Goal: Information Seeking & Learning: Learn about a topic

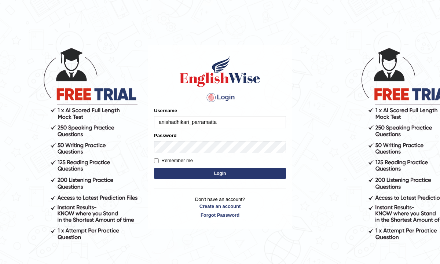
type input "anishadhikari_parramatta"
click at [158, 159] on input "Remember me" at bounding box center [156, 160] width 5 height 5
checkbox input "true"
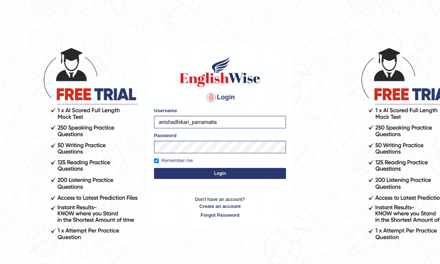
click at [180, 172] on button "Login" at bounding box center [220, 173] width 132 height 11
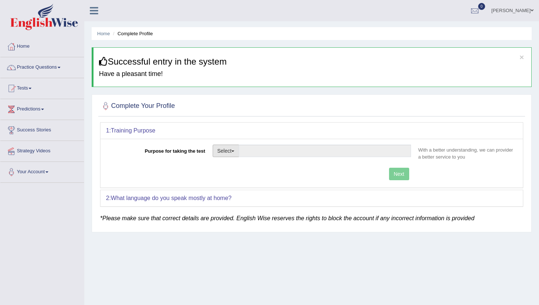
click at [225, 151] on button "Select" at bounding box center [226, 150] width 27 height 12
click at [228, 197] on link "Other" at bounding box center [245, 195] width 65 height 10
click at [312, 154] on input "Purpose for taking the test" at bounding box center [325, 150] width 172 height 12
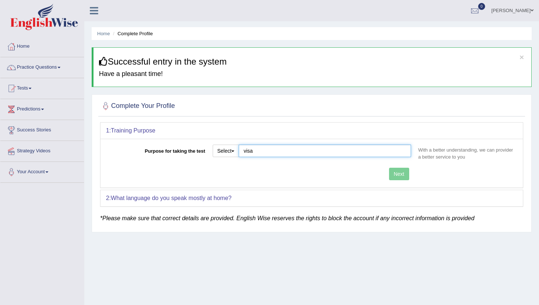
type input "visa"
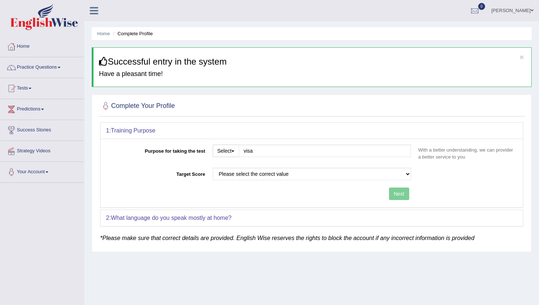
click at [397, 175] on div "Purpose for taking the test Select Student Visa Permanent Residency Nursing Oth…" at bounding box center [311, 173] width 422 height 69
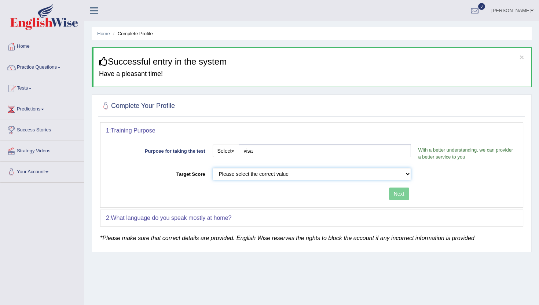
click at [378, 177] on select "Please select the correct value 50 (6 bands) 58 (6.5 bands) 65 (7 bands) 79 (8 …" at bounding box center [312, 174] width 198 height 12
select select "79"
click at [213, 168] on select "Please select the correct value 50 (6 bands) 58 (6.5 bands) 65 (7 bands) 79 (8 …" at bounding box center [312, 174] width 198 height 12
click at [398, 195] on button "Next" at bounding box center [399, 193] width 20 height 12
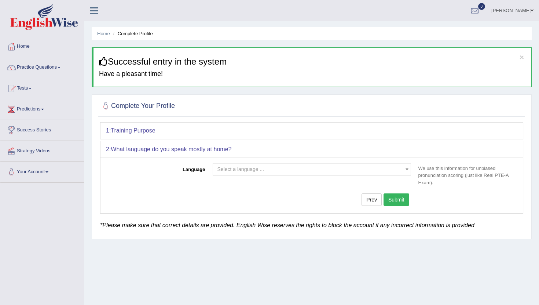
click at [250, 173] on span "Select a language ..." at bounding box center [309, 168] width 184 height 7
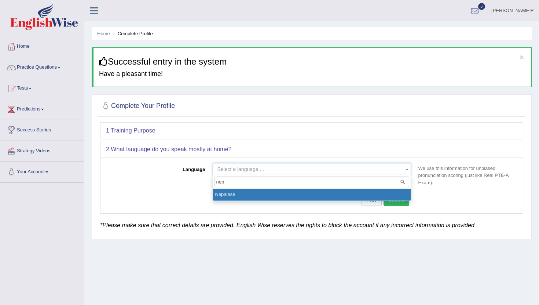
type input "nep"
select select "Nepalese"
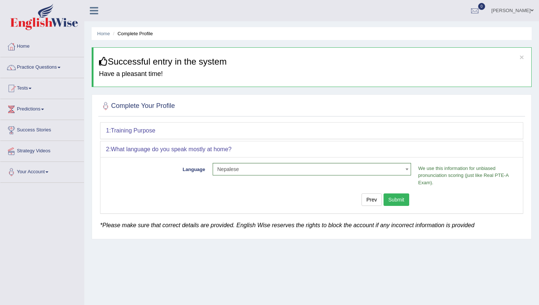
click at [395, 201] on button "Submit" at bounding box center [396, 199] width 26 height 12
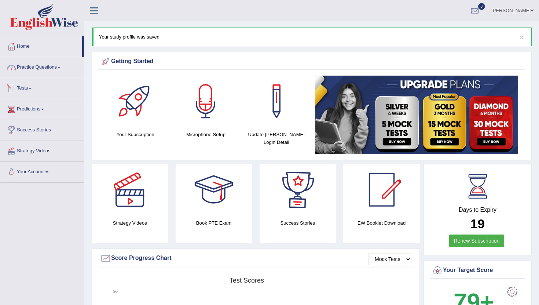
click at [44, 66] on link "Practice Questions" at bounding box center [42, 66] width 84 height 18
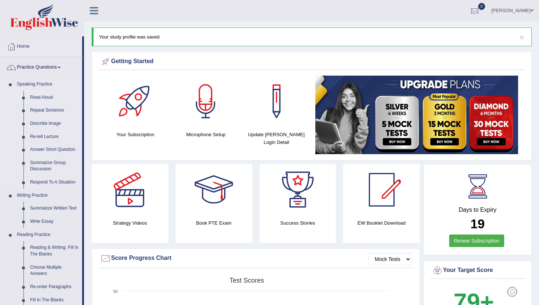
click at [40, 98] on link "Read Aloud" at bounding box center [54, 97] width 55 height 13
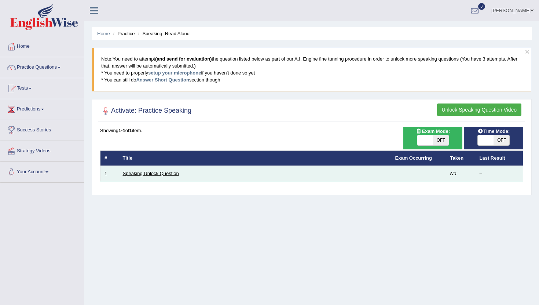
click at [152, 175] on link "Speaking Unlock Question" at bounding box center [151, 172] width 56 height 5
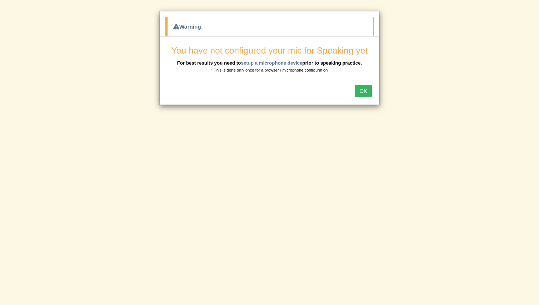
click at [365, 89] on button "OK" at bounding box center [363, 91] width 17 height 12
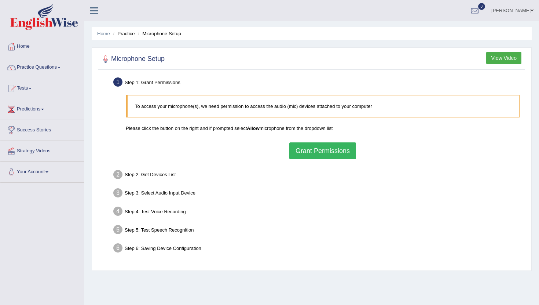
click at [312, 150] on button "Grant Permissions" at bounding box center [322, 150] width 67 height 17
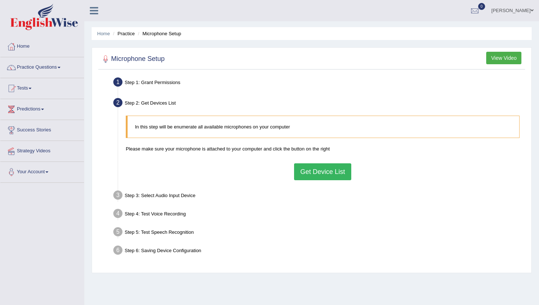
click at [312, 172] on button "Get Device List" at bounding box center [322, 171] width 57 height 17
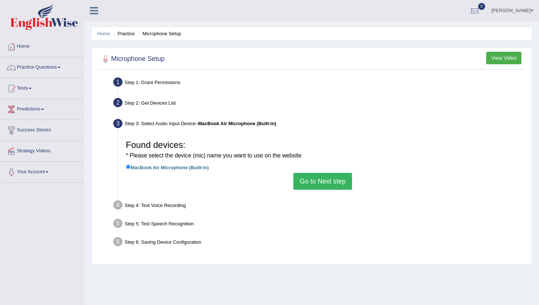
click at [318, 181] on button "Go to Next step" at bounding box center [322, 181] width 58 height 17
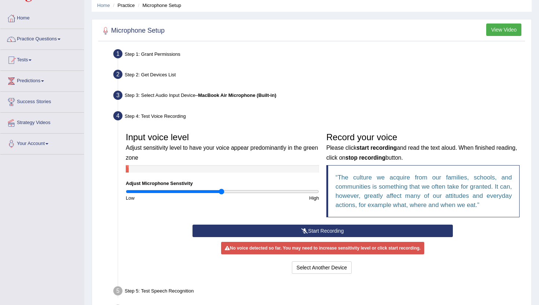
scroll to position [35, 0]
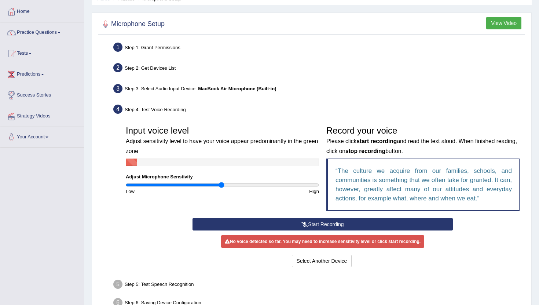
click at [302, 224] on icon at bounding box center [304, 223] width 7 height 5
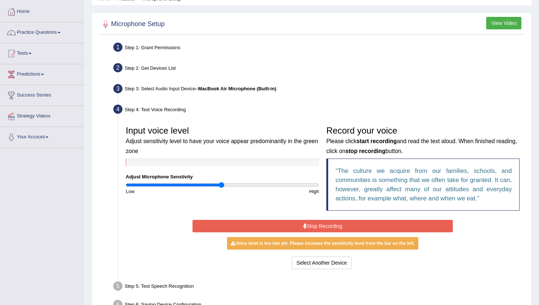
click at [304, 227] on icon at bounding box center [305, 225] width 4 height 5
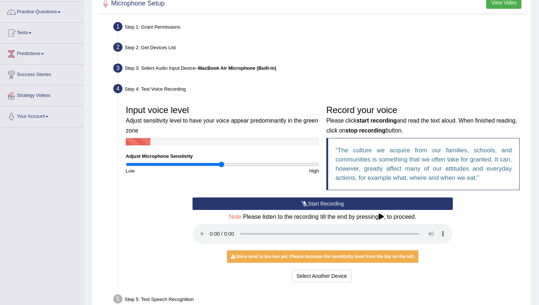
scroll to position [62, 0]
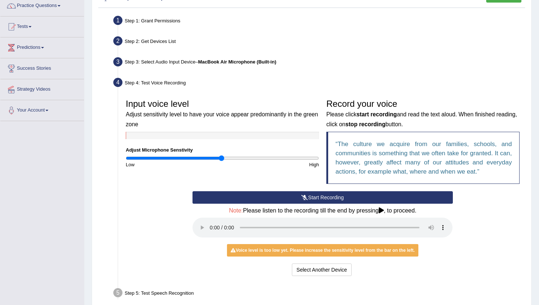
click at [312, 195] on button "Start Recording" at bounding box center [322, 197] width 260 height 12
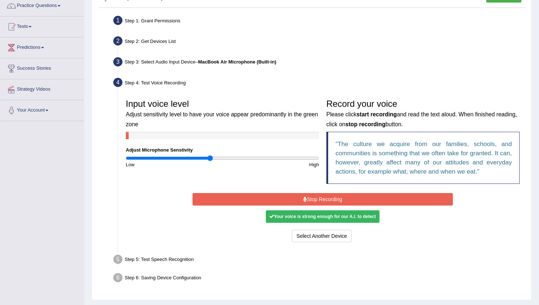
drag, startPoint x: 220, startPoint y: 157, endPoint x: 211, endPoint y: 158, distance: 9.2
click at [211, 158] on input "range" at bounding box center [222, 158] width 193 height 6
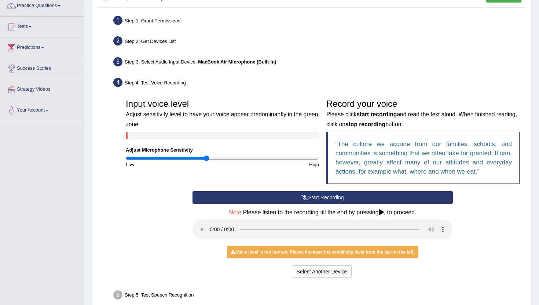
drag, startPoint x: 211, startPoint y: 159, endPoint x: 205, endPoint y: 160, distance: 5.5
type input "0.84"
click at [205, 160] on input "range" at bounding box center [222, 158] width 193 height 6
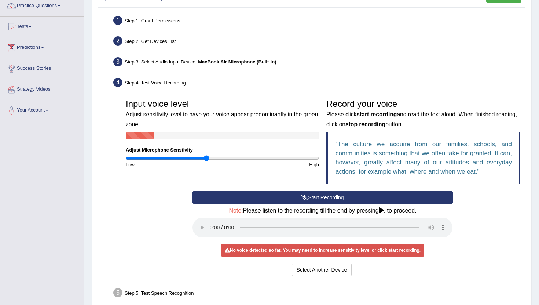
click at [287, 197] on button "Start Recording" at bounding box center [322, 197] width 260 height 12
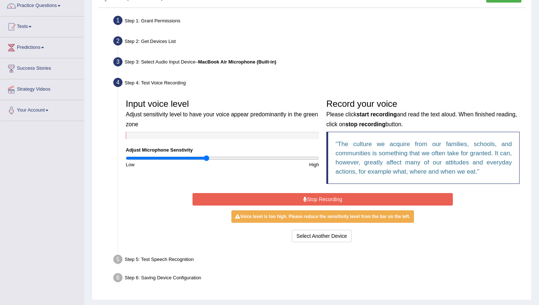
click at [287, 201] on button "Stop Recording" at bounding box center [322, 199] width 260 height 12
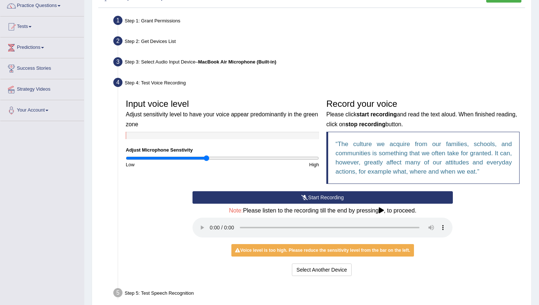
click at [309, 197] on button "Start Recording" at bounding box center [322, 197] width 260 height 12
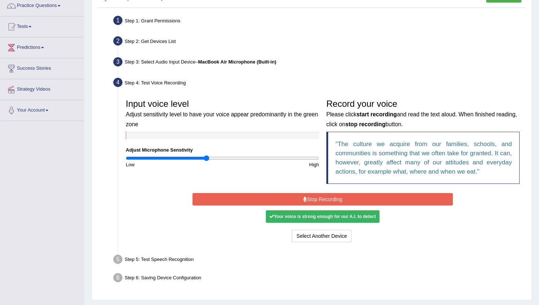
click at [309, 197] on button "Stop Recording" at bounding box center [322, 199] width 260 height 12
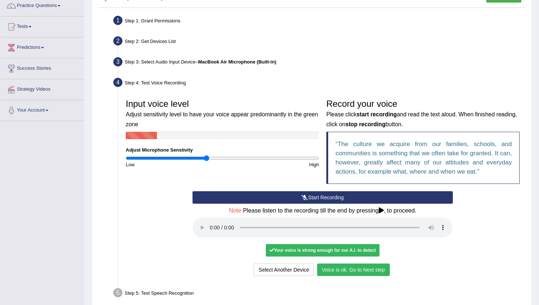
click at [344, 271] on button "Voice is ok. Go to Next step" at bounding box center [353, 269] width 73 height 12
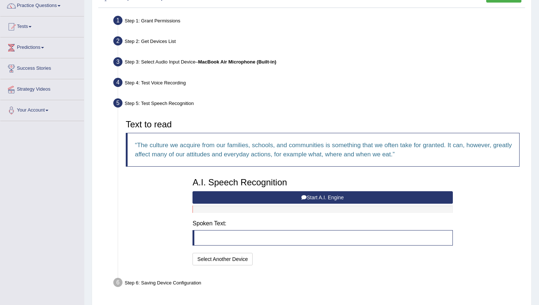
click at [310, 197] on button "Start A.I. Engine" at bounding box center [322, 197] width 260 height 12
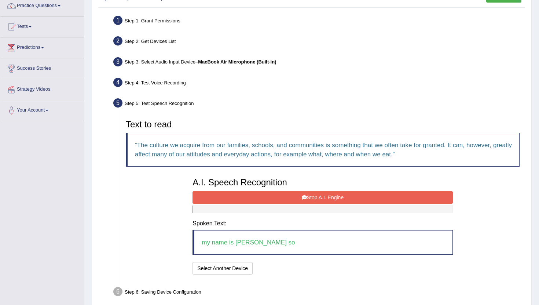
click at [309, 198] on button "Stop A.I. Engine" at bounding box center [322, 197] width 260 height 12
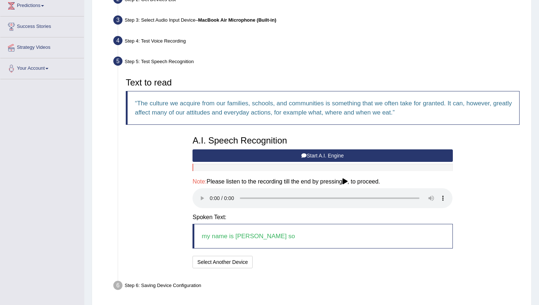
scroll to position [104, 0]
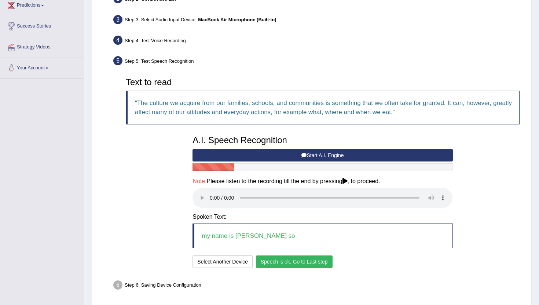
click at [301, 261] on button "Speech is ok. Go to Last step" at bounding box center [294, 261] width 77 height 12
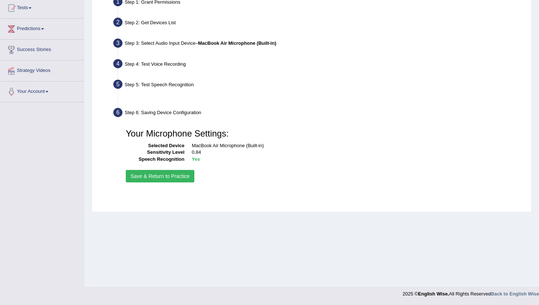
scroll to position [80, 0]
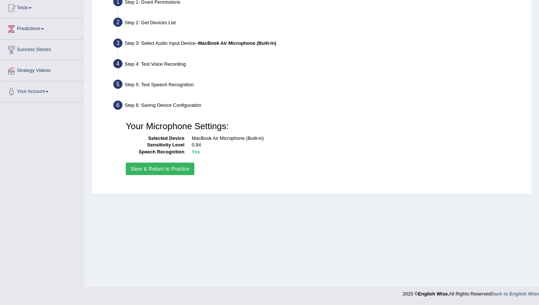
click at [155, 170] on button "Save & Return to Practice" at bounding box center [160, 168] width 69 height 12
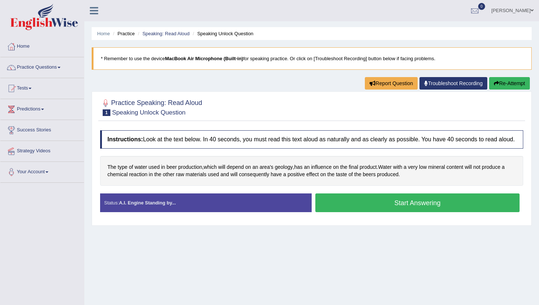
click at [360, 207] on button "Start Answering" at bounding box center [417, 202] width 204 height 19
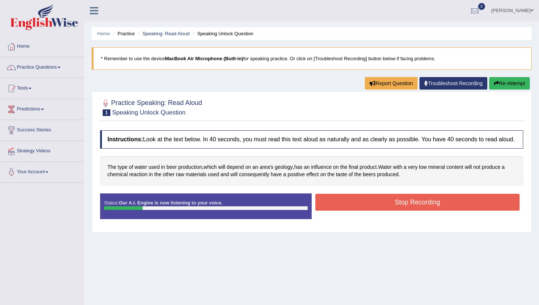
click at [360, 207] on button "Stop Recording" at bounding box center [417, 202] width 204 height 17
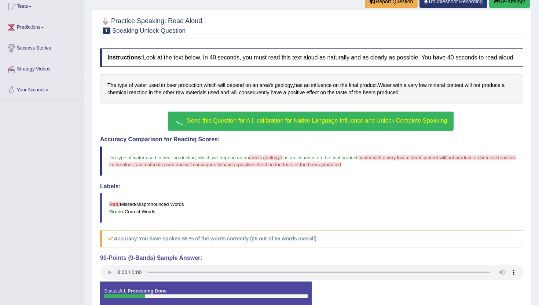
scroll to position [80, 0]
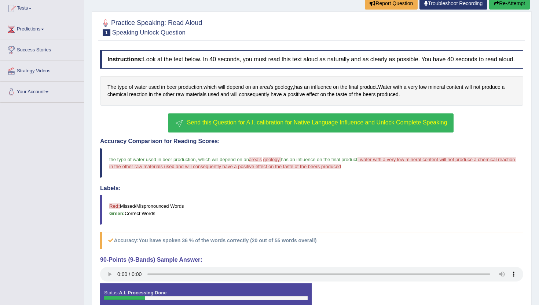
click at [203, 125] on span "Send this Question for A.I. calibration for Native Language Influence and Unloc…" at bounding box center [317, 122] width 260 height 6
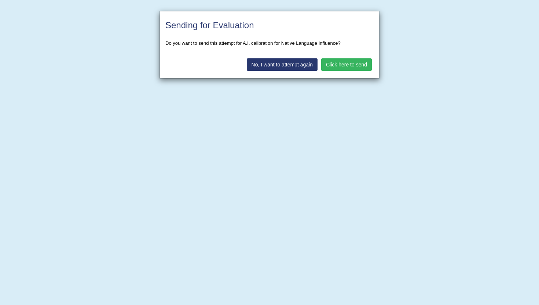
click at [346, 64] on button "Click here to send" at bounding box center [346, 64] width 51 height 12
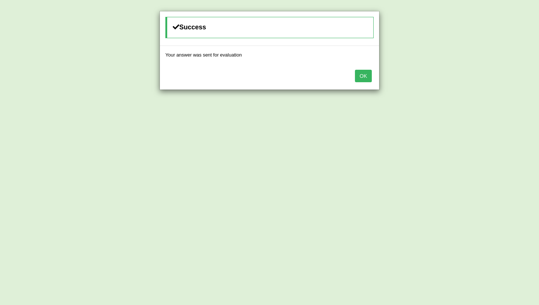
click at [364, 77] on button "OK" at bounding box center [363, 76] width 17 height 12
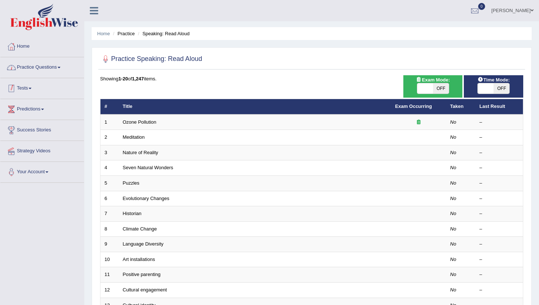
click at [50, 67] on link "Practice Questions" at bounding box center [42, 66] width 84 height 18
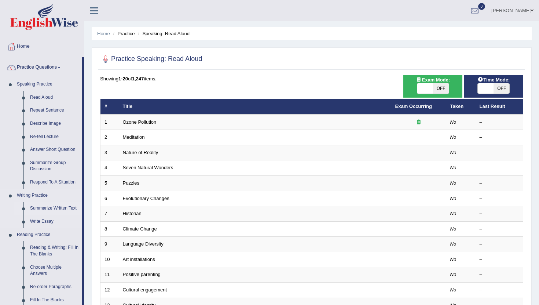
scroll to position [19, 0]
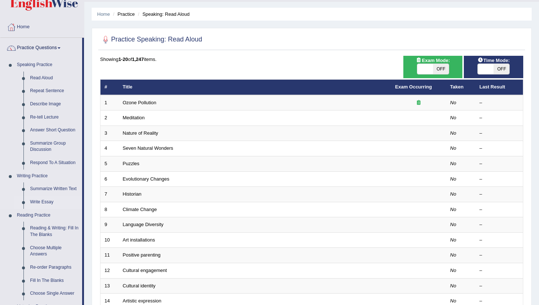
click at [40, 201] on link "Write Essay" at bounding box center [54, 201] width 55 height 13
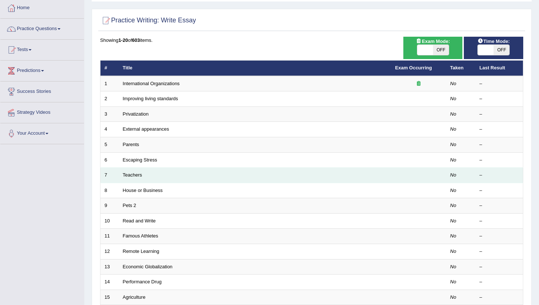
scroll to position [38, 0]
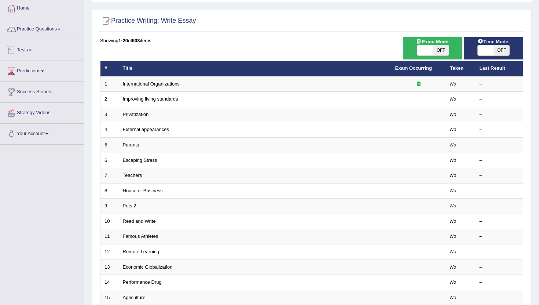
click at [49, 29] on link "Practice Questions" at bounding box center [42, 28] width 84 height 18
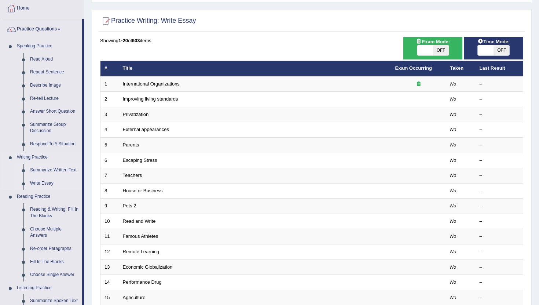
click at [47, 169] on link "Summarize Written Text" at bounding box center [54, 170] width 55 height 13
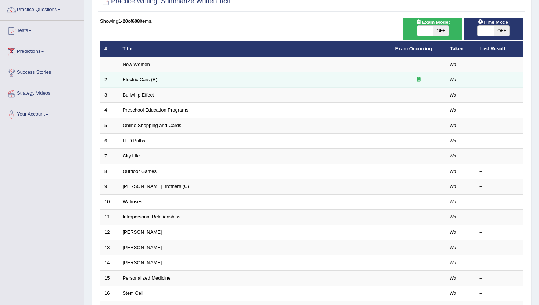
scroll to position [60, 0]
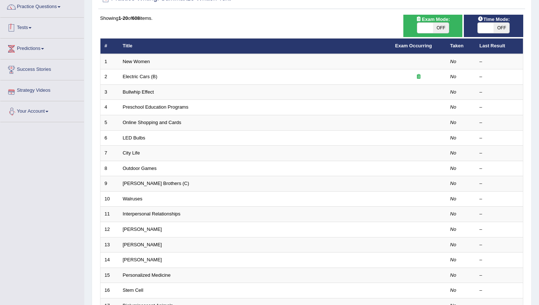
click at [32, 27] on span at bounding box center [30, 27] width 3 height 1
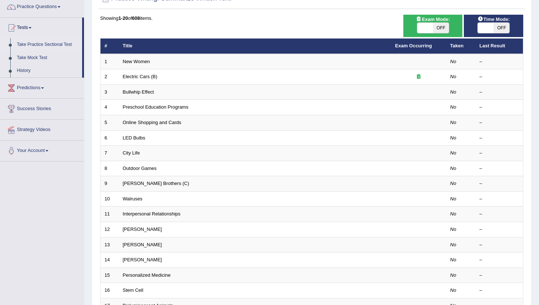
click at [34, 45] on link "Take Practice Sectional Test" at bounding box center [48, 44] width 69 height 13
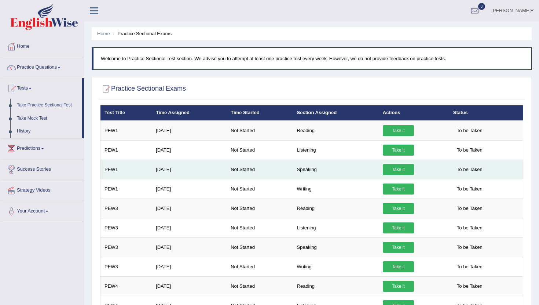
click at [394, 169] on link "Take it" at bounding box center [398, 169] width 31 height 11
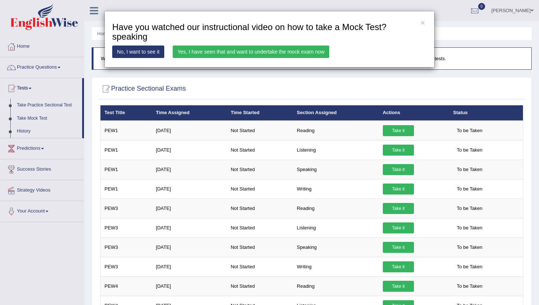
click at [208, 51] on link "Yes, I have seen that and want to undertake the mock exam now" at bounding box center [251, 51] width 157 height 12
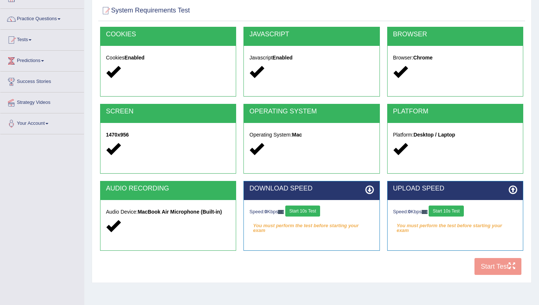
scroll to position [52, 0]
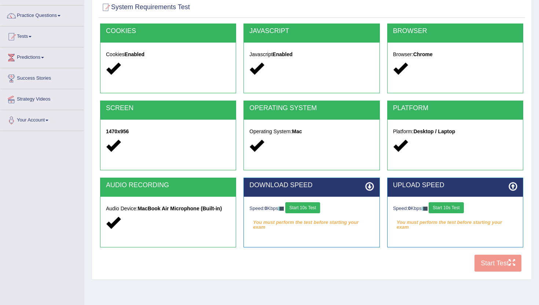
click at [308, 208] on button "Start 10s Test" at bounding box center [302, 207] width 35 height 11
click at [454, 207] on button "Start 10s Test" at bounding box center [446, 207] width 35 height 11
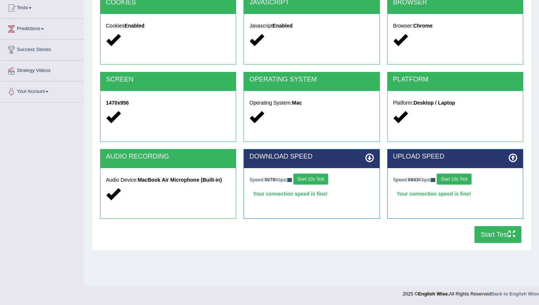
scroll to position [0, 0]
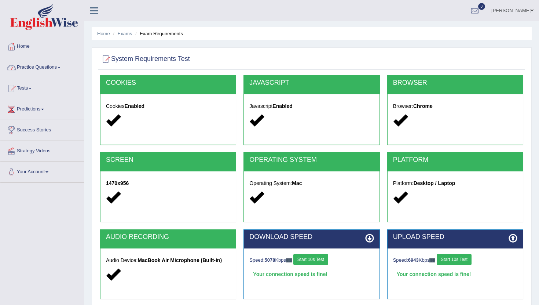
click at [60, 67] on link "Practice Questions" at bounding box center [42, 66] width 84 height 18
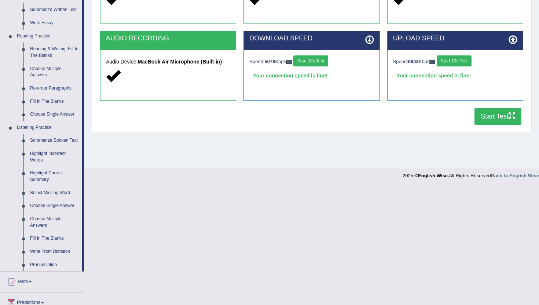
scroll to position [214, 0]
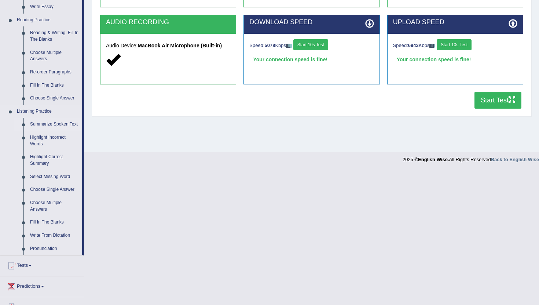
click at [47, 125] on link "Summarize Spoken Text" at bounding box center [54, 124] width 55 height 13
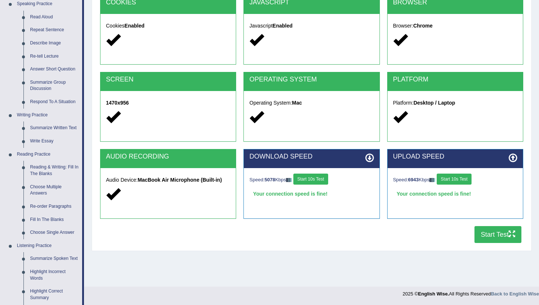
scroll to position [248, 0]
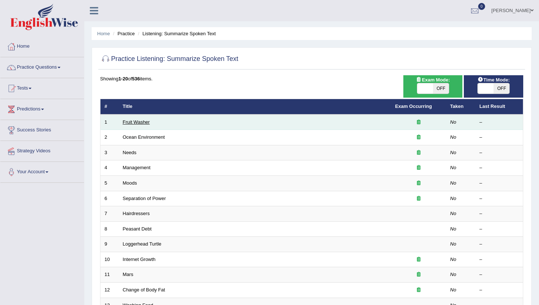
click at [140, 122] on link "Fruit Washer" at bounding box center [136, 121] width 27 height 5
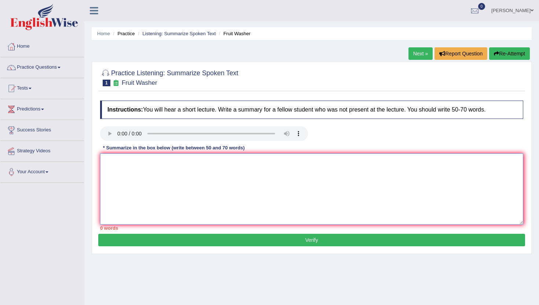
click at [128, 163] on textarea at bounding box center [311, 188] width 423 height 71
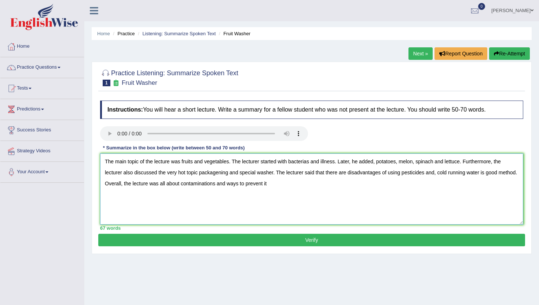
click at [202, 184] on textarea "The main topic of the lecture was fruits and vegetables. The lecturer started w…" at bounding box center [311, 188] width 423 height 71
click at [303, 185] on textarea "The main topic of the lecture was fruits and vegetables. The lecturer started w…" at bounding box center [311, 188] width 423 height 71
type textarea "The main topic of the lecture was fruits and vegetables. The lecturer started w…"
click at [354, 48] on div "Home Practice Listening: Summarize Spoken Text Fruit Washer Next » Report Quest…" at bounding box center [311, 183] width 455 height 367
click at [332, 16] on ul "[PERSON_NAME] Toggle navigation Username: anishadhikari_parramatta Access Type:…" at bounding box center [380, 10] width 318 height 21
